Goal: Information Seeking & Learning: Check status

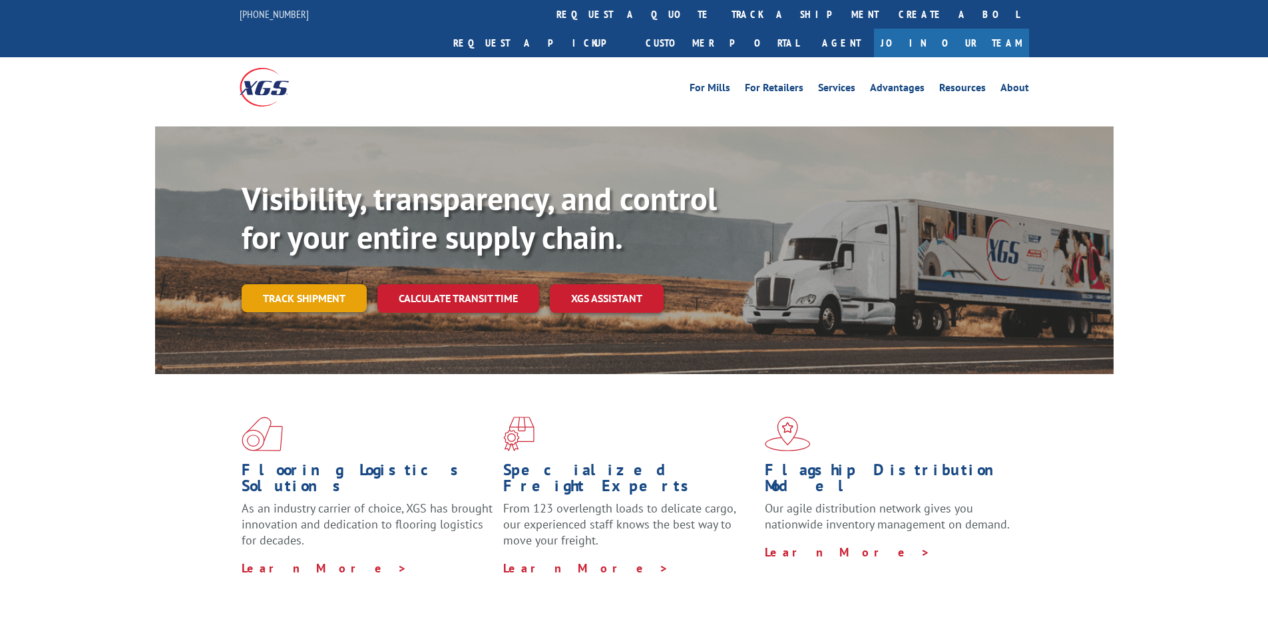
click at [314, 284] on link "Track shipment" at bounding box center [304, 298] width 125 height 28
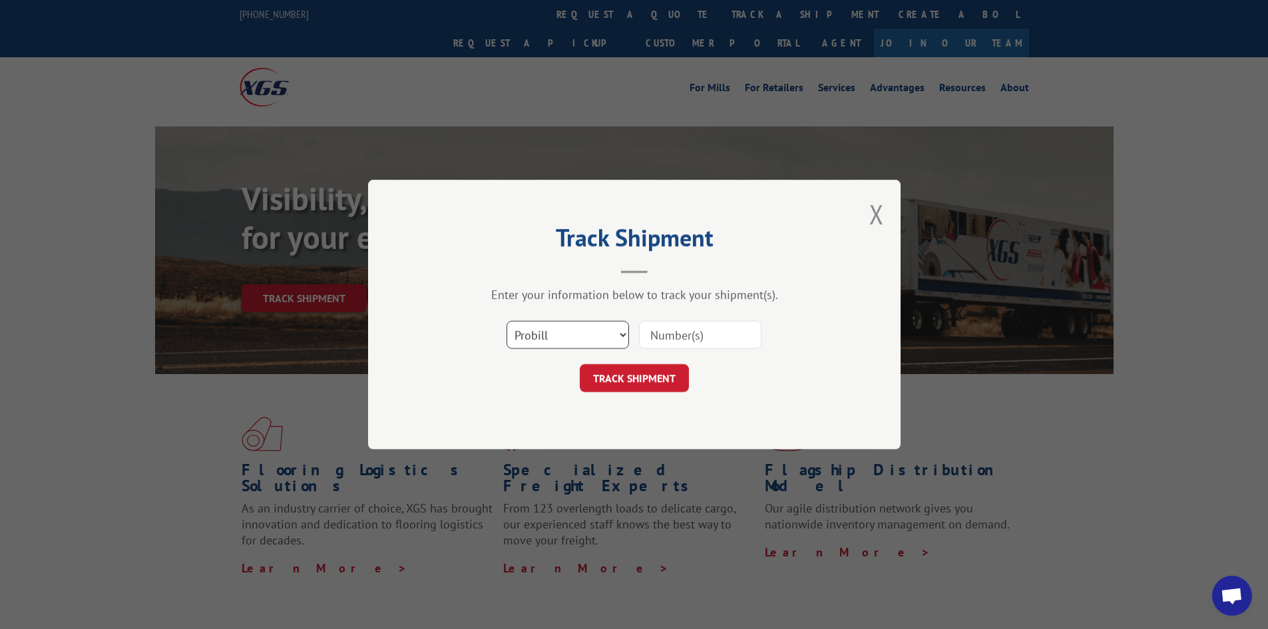
click at [606, 336] on select "Select category... Probill BOL PO" at bounding box center [568, 335] width 122 height 28
click at [605, 336] on select "Select category... Probill BOL PO" at bounding box center [568, 335] width 122 height 28
click at [605, 337] on select "Select category... Probill BOL PO" at bounding box center [568, 335] width 122 height 28
click at [544, 340] on select "Select category... Probill BOL PO" at bounding box center [568, 335] width 122 height 28
click at [649, 334] on input at bounding box center [700, 335] width 122 height 28
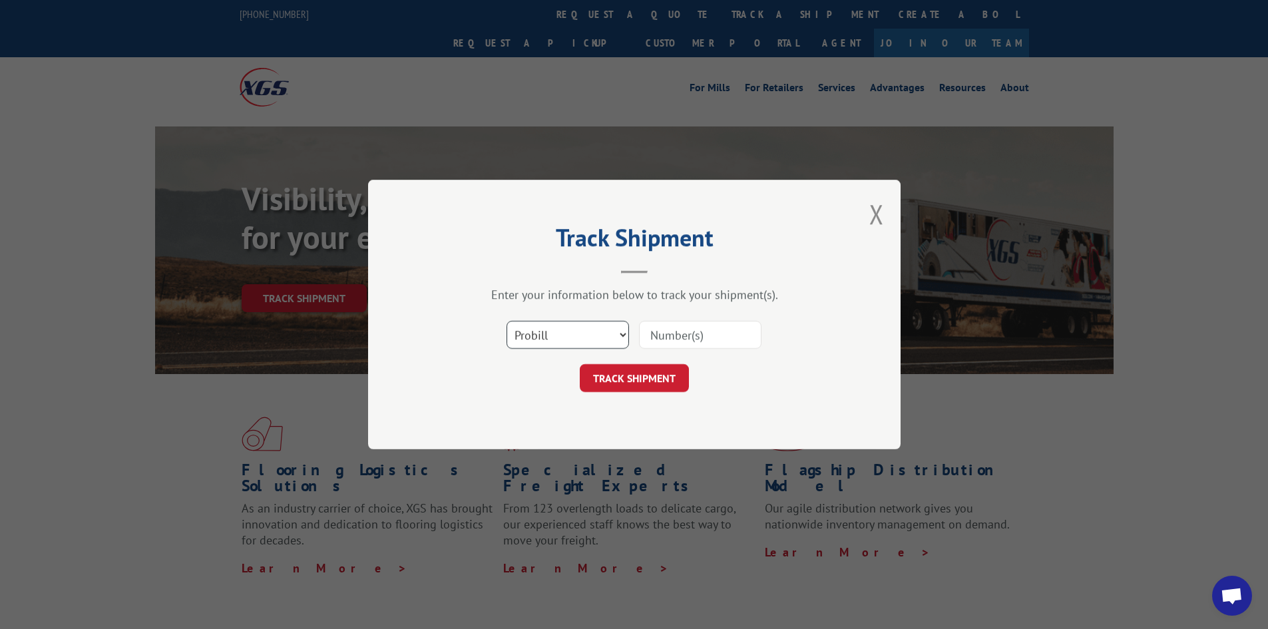
click at [609, 334] on select "Select category... Probill BOL PO" at bounding box center [568, 335] width 122 height 28
select select "bol"
click at [507, 321] on select "Select category... Probill BOL PO" at bounding box center [568, 335] width 122 height 28
click at [680, 345] on input at bounding box center [700, 335] width 122 height 28
type input "65351-3"
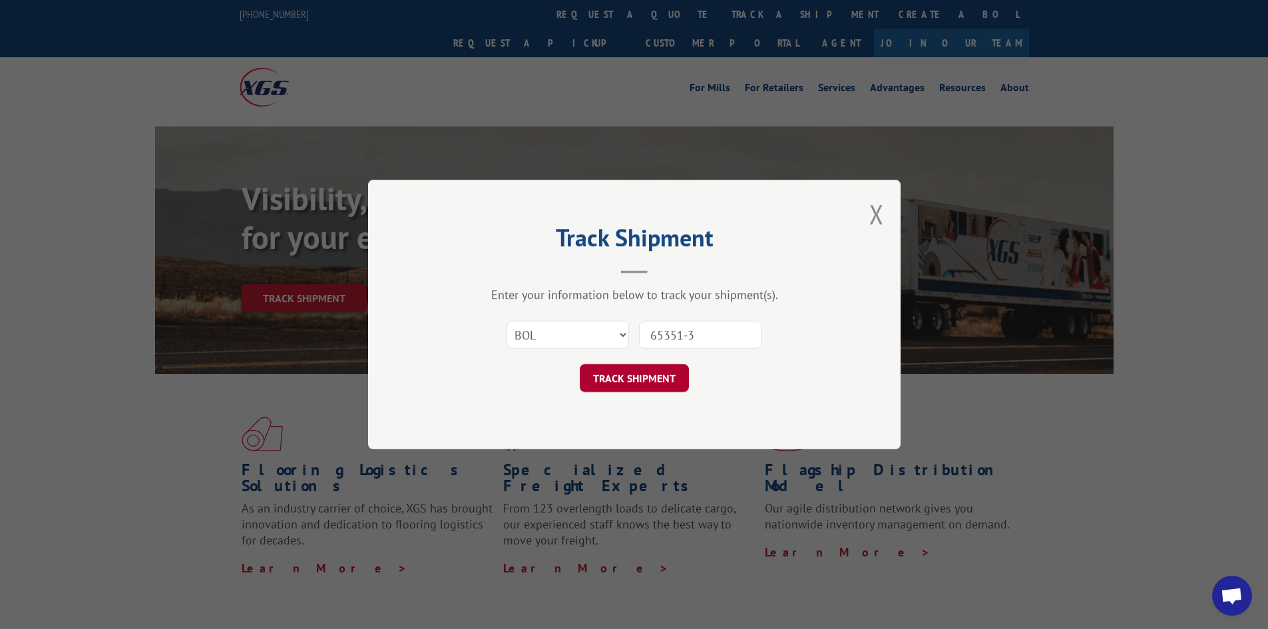
click at [653, 372] on button "TRACK SHIPMENT" at bounding box center [634, 378] width 109 height 28
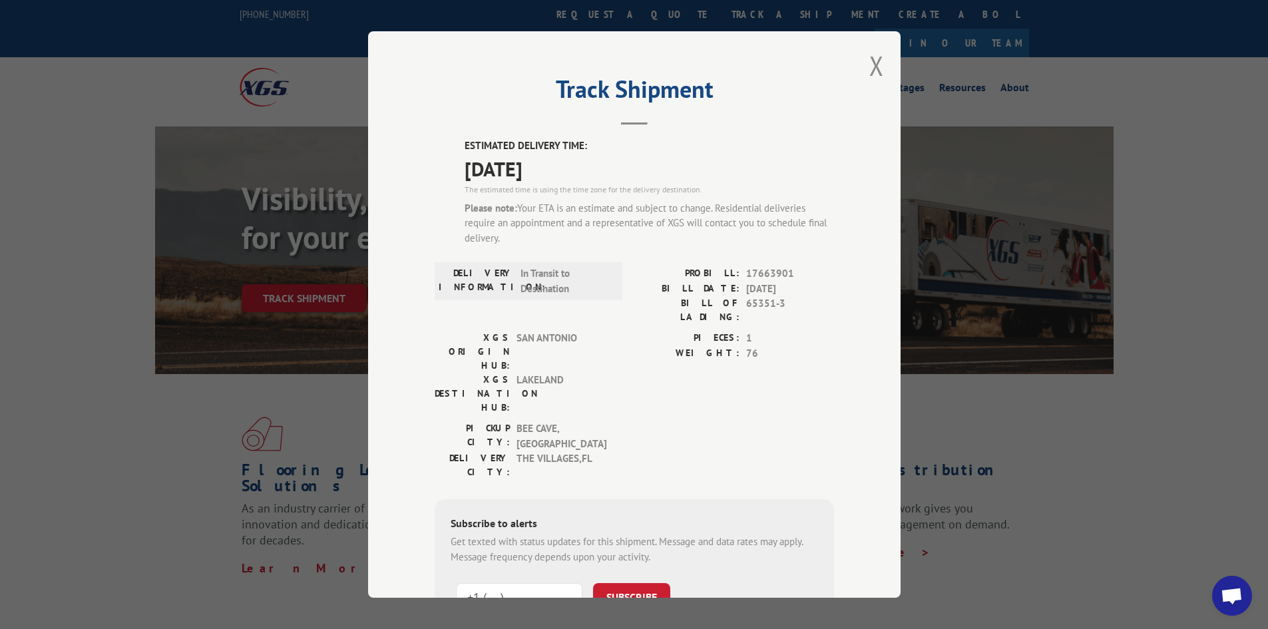
click at [539, 583] on input "+1 (___) ___-____" at bounding box center [519, 597] width 126 height 28
type input "[PHONE_NUMBER]"
click at [630, 583] on button "SUBSCRIBE" at bounding box center [631, 597] width 77 height 28
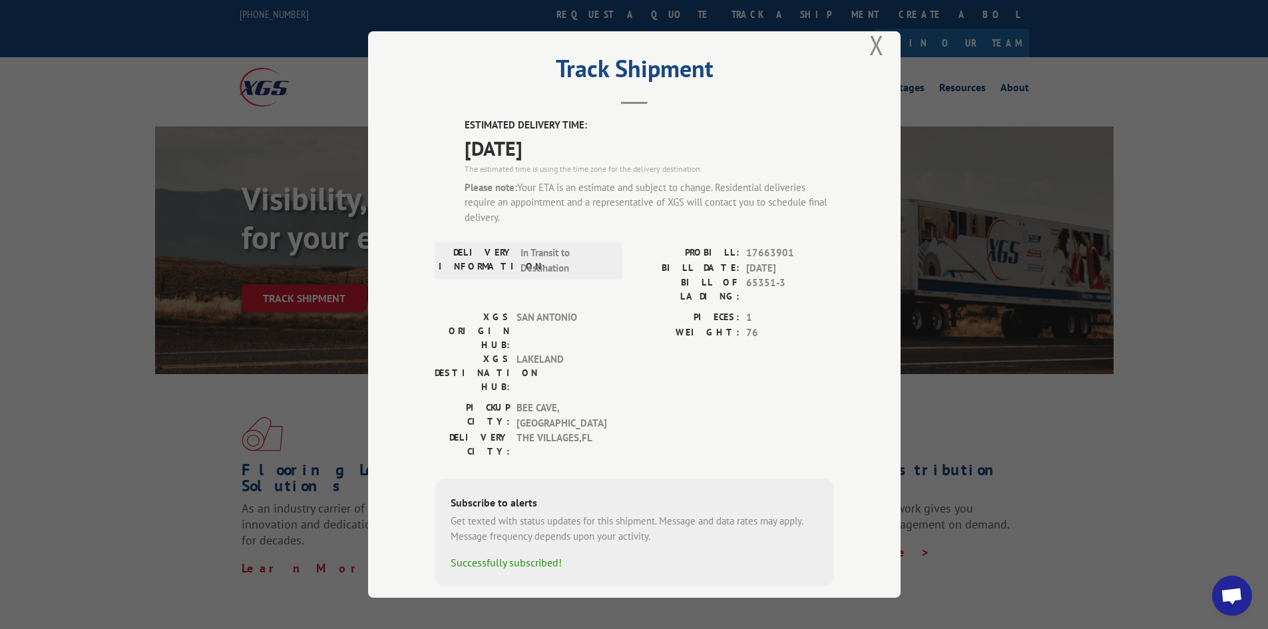
click at [1218, 515] on div "Track Shipment ESTIMATED DELIVERY TIME: [DATE] The estimated time is using the …" at bounding box center [634, 314] width 1268 height 629
click at [870, 43] on button "Close modal" at bounding box center [876, 44] width 15 height 35
